Goal: Task Accomplishment & Management: Manage account settings

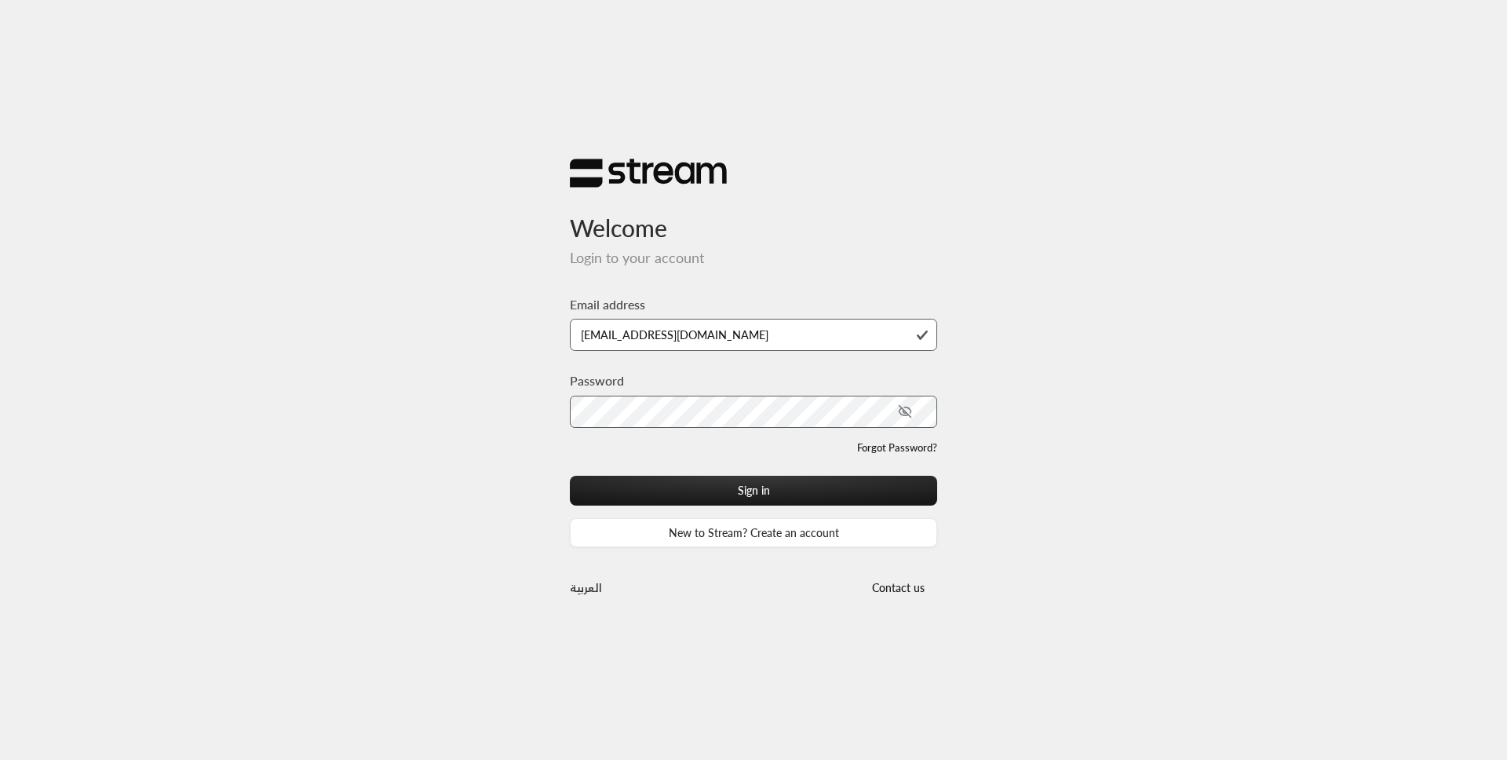
click at [570, 476] on button "Sign in" at bounding box center [753, 490] width 367 height 29
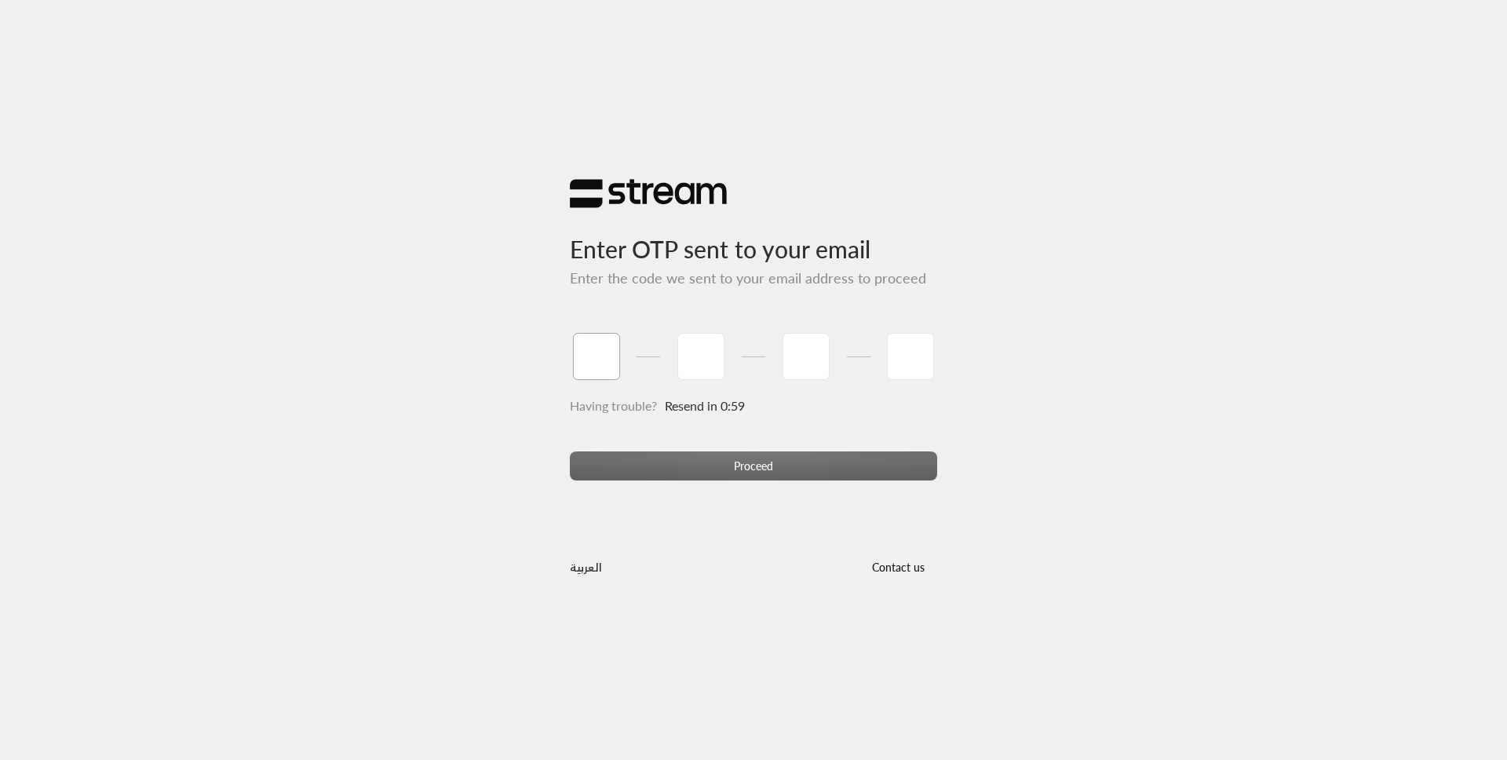
type input "2"
type input "1"
type input "2"
type input "3"
type input "4"
